Goal: Transaction & Acquisition: Obtain resource

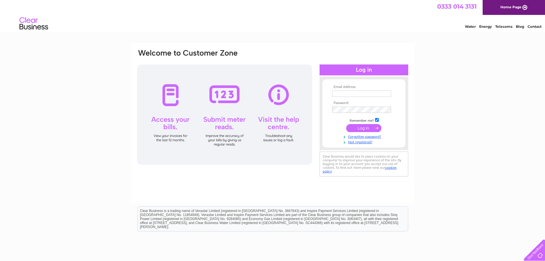
click at [378, 93] on input "text" at bounding box center [361, 93] width 59 height 6
type input "[EMAIL_ADDRESS][DOMAIN_NAME]"
click at [346, 124] on input "submit" at bounding box center [363, 128] width 35 height 8
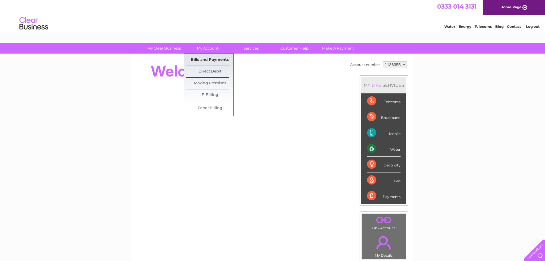
click at [199, 59] on link "Bills and Payments" at bounding box center [209, 59] width 47 height 11
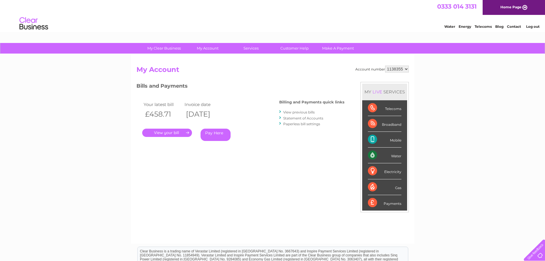
click at [171, 132] on link "." at bounding box center [167, 132] width 50 height 8
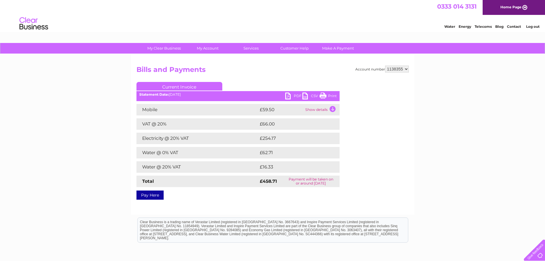
click at [305, 96] on link "CSV" at bounding box center [310, 96] width 17 height 8
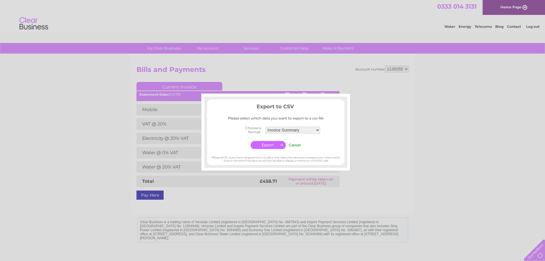
click at [369, 116] on div at bounding box center [272, 130] width 545 height 261
click at [297, 146] on input "Cancel" at bounding box center [295, 145] width 12 height 4
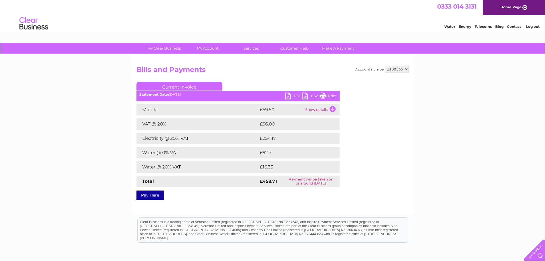
click at [288, 98] on link "PDF" at bounding box center [293, 96] width 17 height 8
click at [533, 25] on link "Log out" at bounding box center [532, 26] width 13 height 4
